Goal: Find specific page/section: Find specific page/section

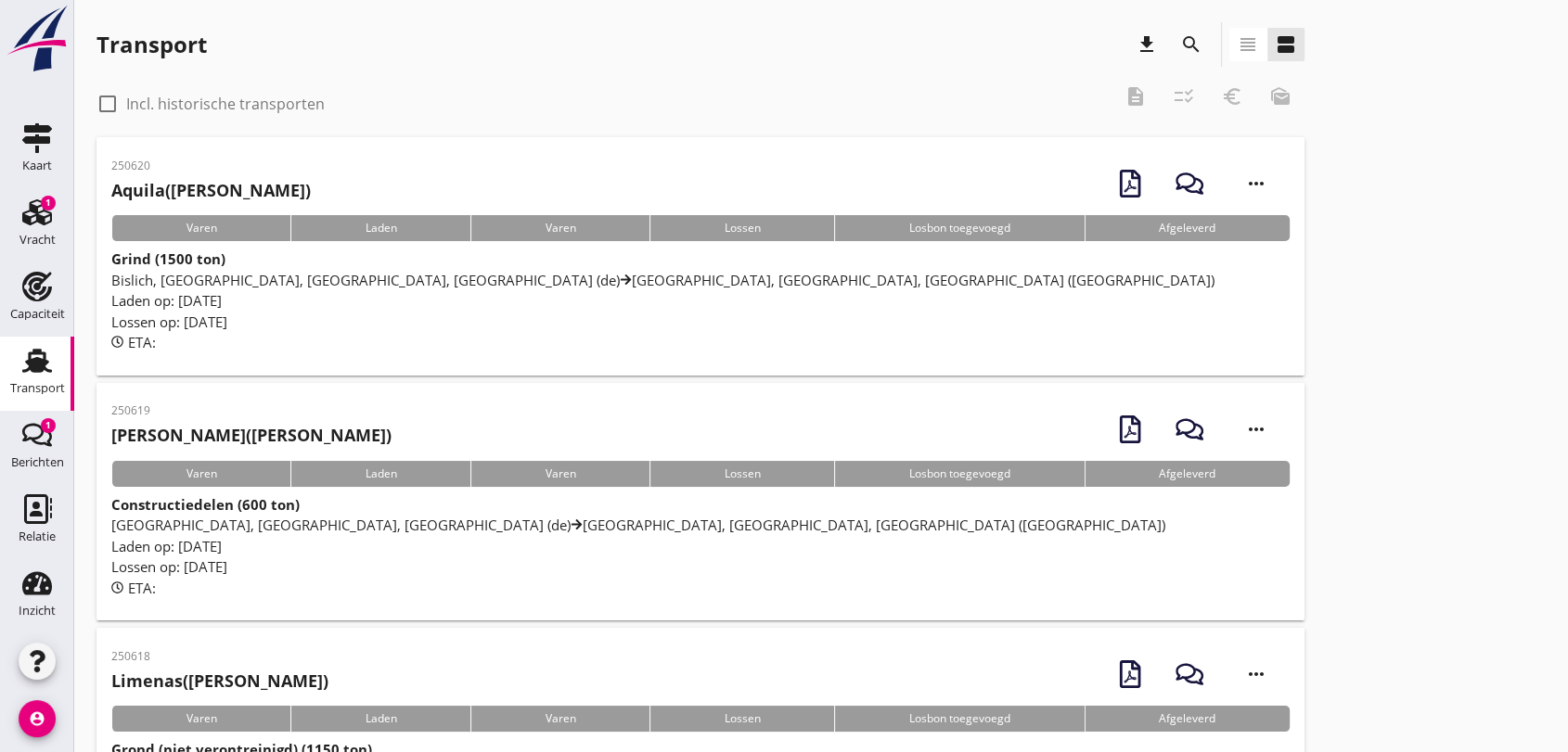
click at [384, 281] on span "Bislich, [GEOGRAPHIC_DATA], [GEOGRAPHIC_DATA], [GEOGRAPHIC_DATA] (de) [GEOGRAPH…" at bounding box center [662, 279] width 1103 height 18
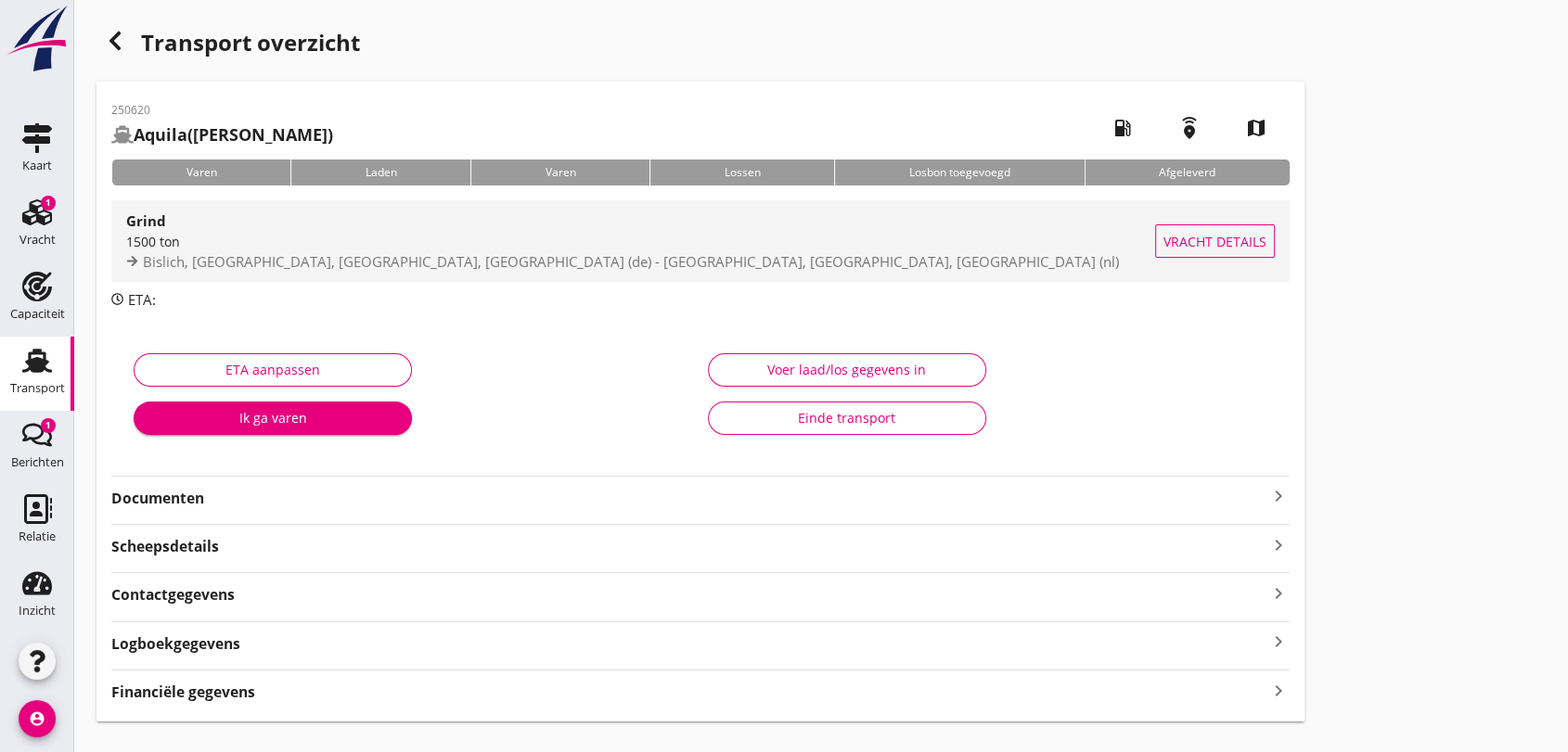
click at [359, 259] on span "Bislich, [GEOGRAPHIC_DATA], [GEOGRAPHIC_DATA], [GEOGRAPHIC_DATA] (de) - [GEOGRA…" at bounding box center [630, 261] width 976 height 18
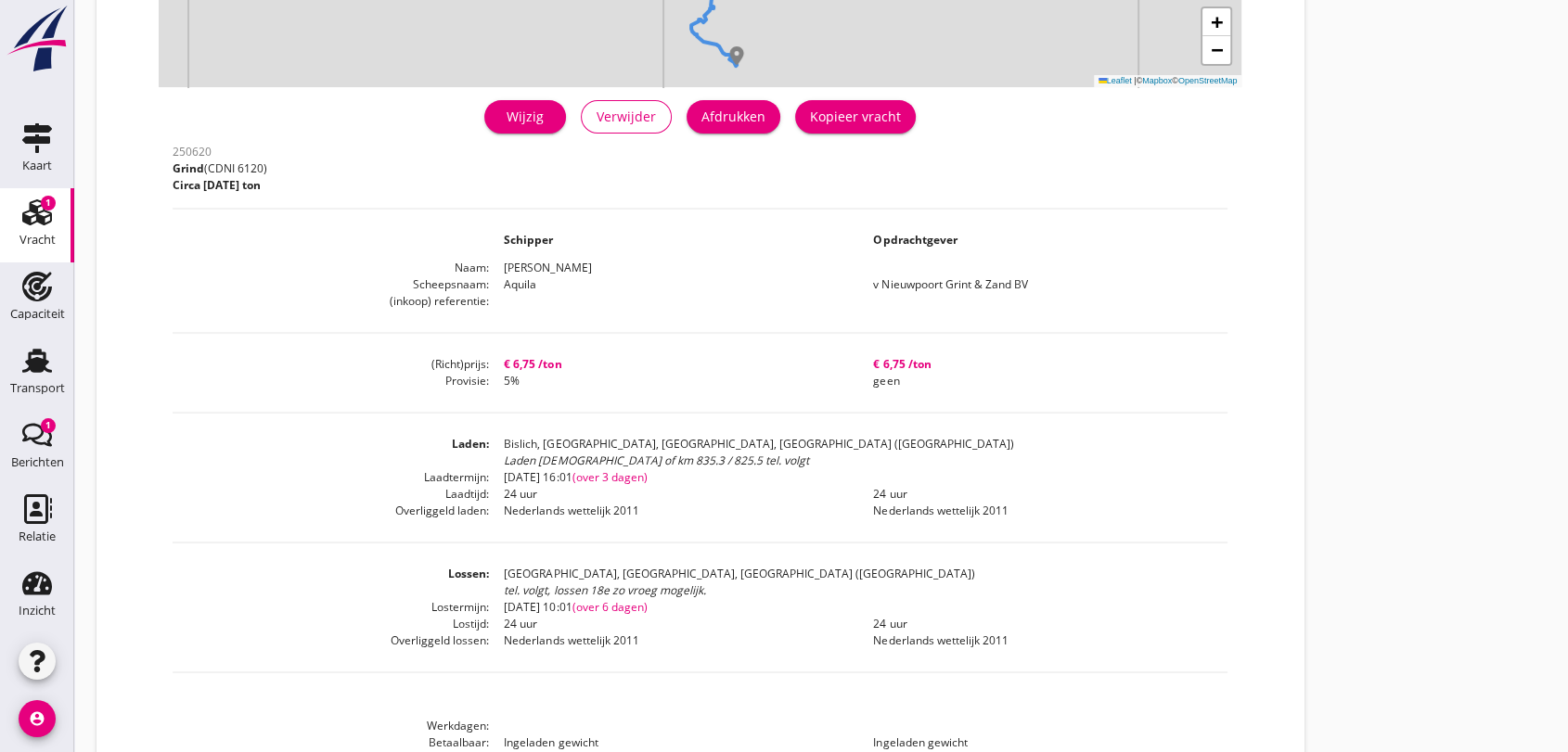
scroll to position [206, 0]
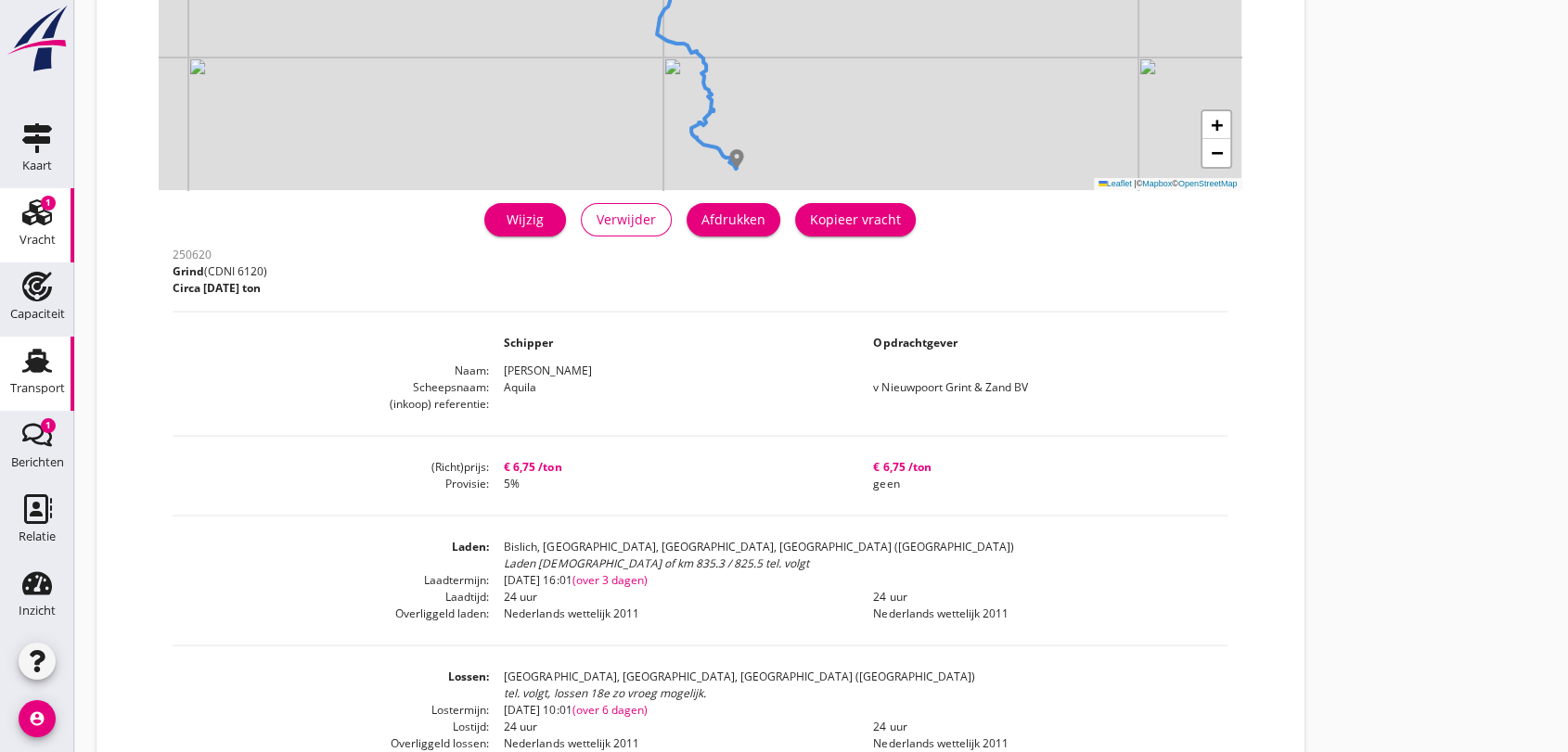
click at [35, 375] on div "Transport" at bounding box center [37, 388] width 55 height 26
